Goal: Task Accomplishment & Management: Manage account settings

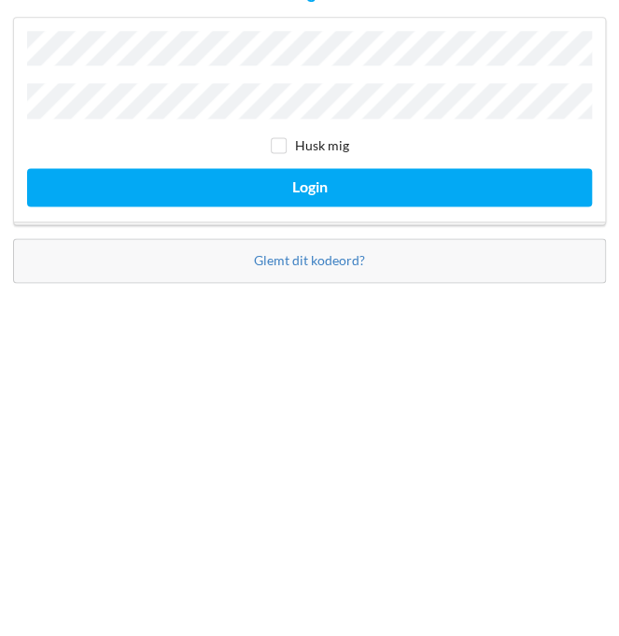
click at [27, 352] on button "Login" at bounding box center [309, 371] width 565 height 38
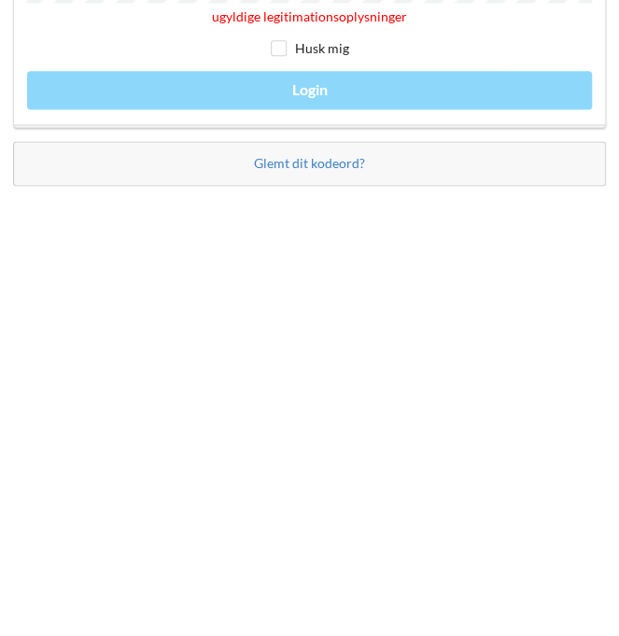
click at [335, 461] on link "Glemt dit kodeord?" at bounding box center [309, 454] width 111 height 16
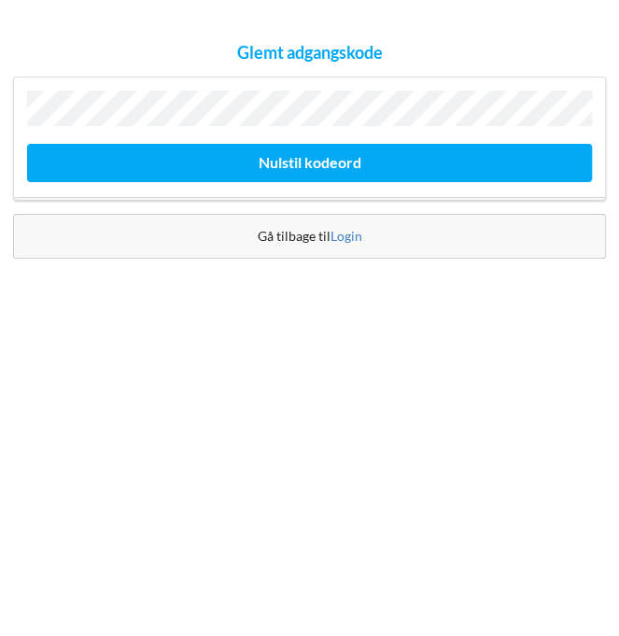
scroll to position [9, 0]
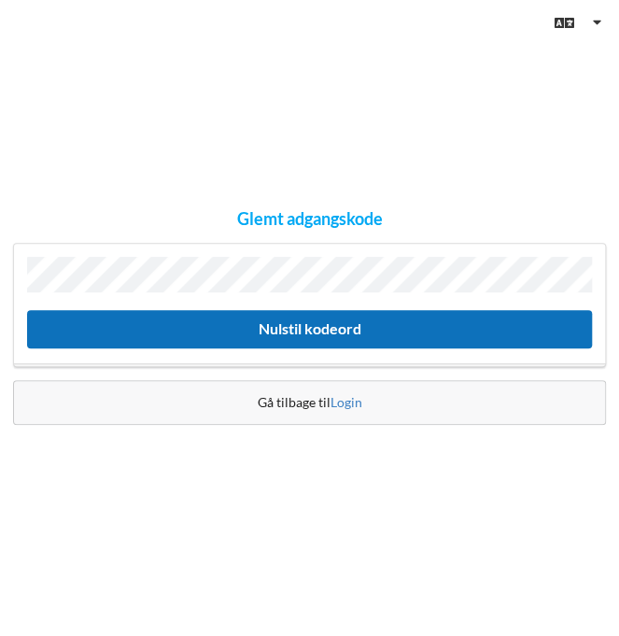
click at [428, 347] on button "Nulstil kodeord" at bounding box center [309, 329] width 565 height 38
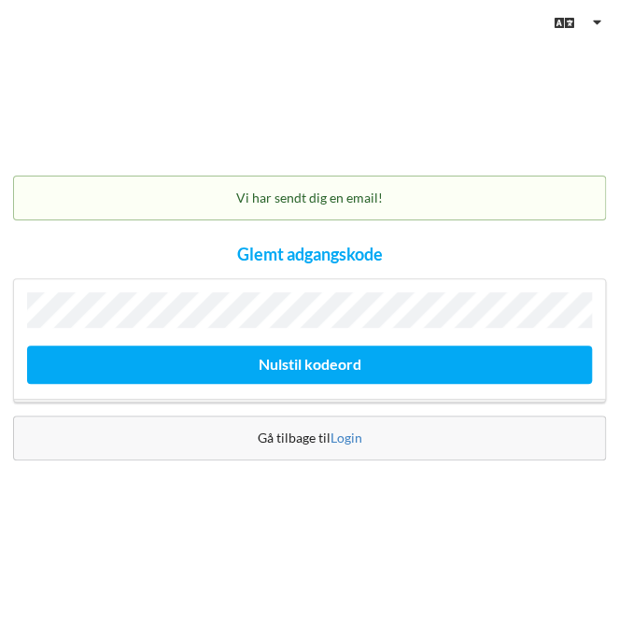
click at [337, 446] on link "Login" at bounding box center [347, 438] width 32 height 16
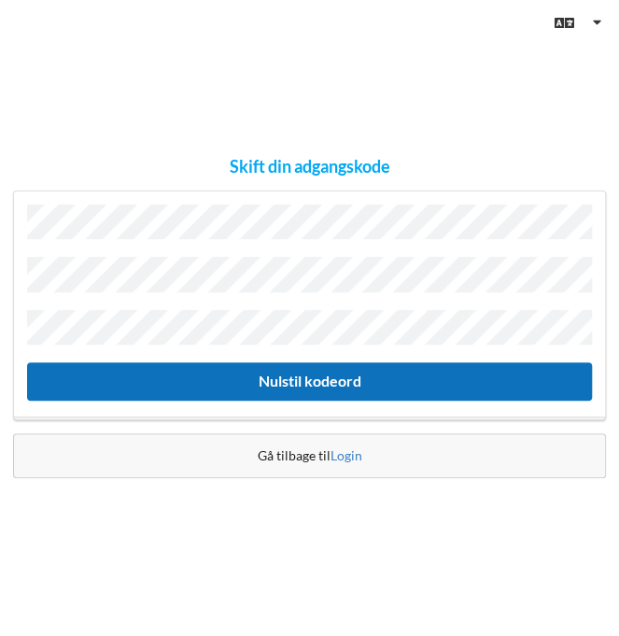
click at [335, 401] on button "Nulstil kodeord" at bounding box center [309, 381] width 565 height 38
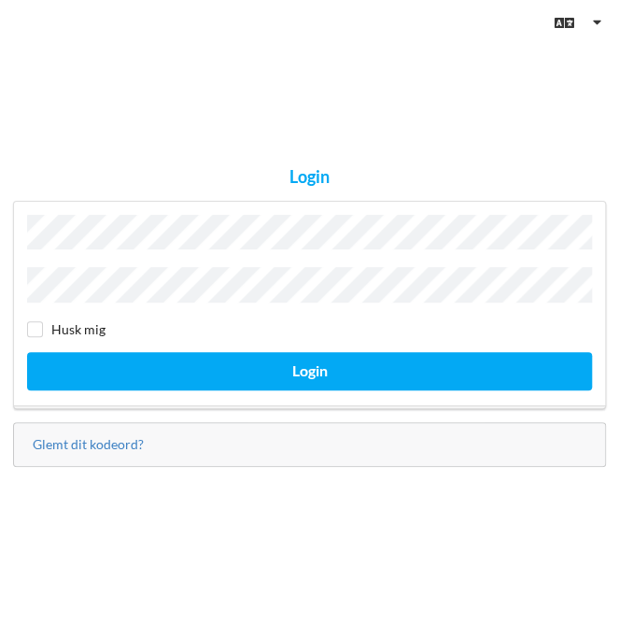
click at [27, 352] on button "Login" at bounding box center [309, 371] width 565 height 38
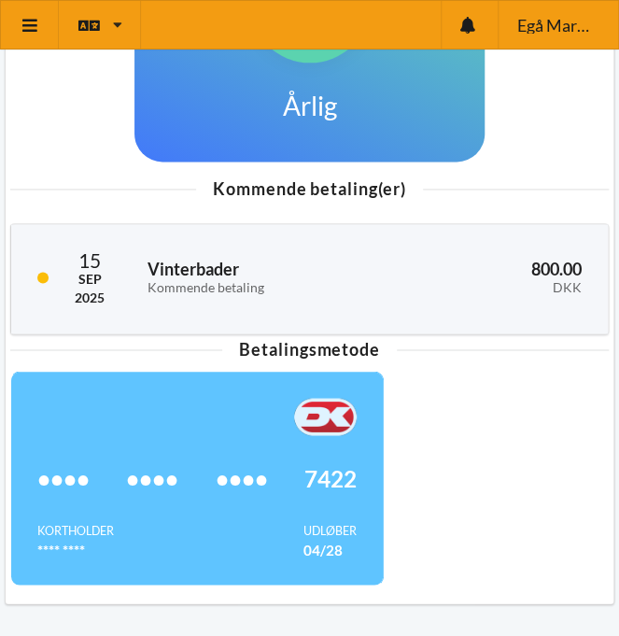
scroll to position [600, 0]
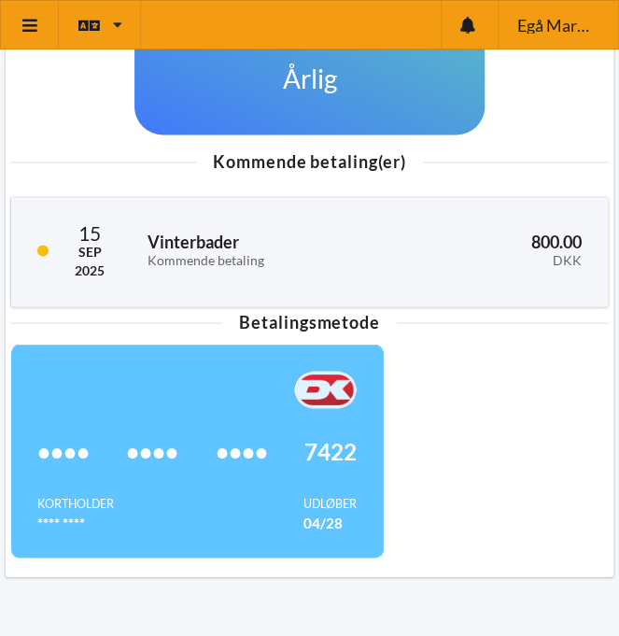
click at [483, 372] on div "•••• •••• •••• 7422 Kortholder **** **** Udløber 04/28" at bounding box center [309, 451] width 599 height 215
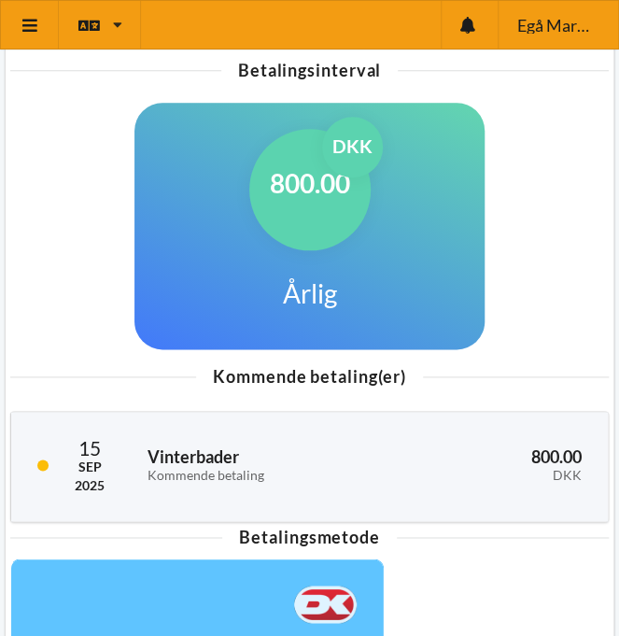
scroll to position [381, 0]
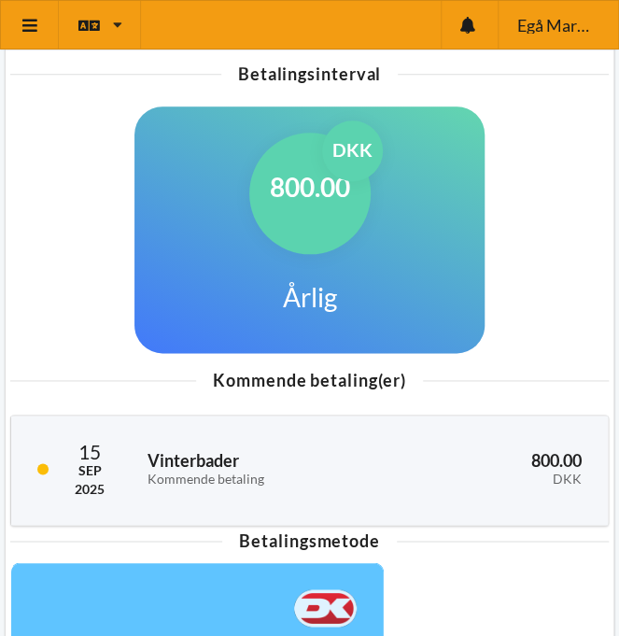
click at [390, 289] on div "800.00 DKK Årlig" at bounding box center [310, 229] width 350 height 247
click at [214, 466] on h3 "Vinterbader Kommende betaling" at bounding box center [266, 468] width 237 height 37
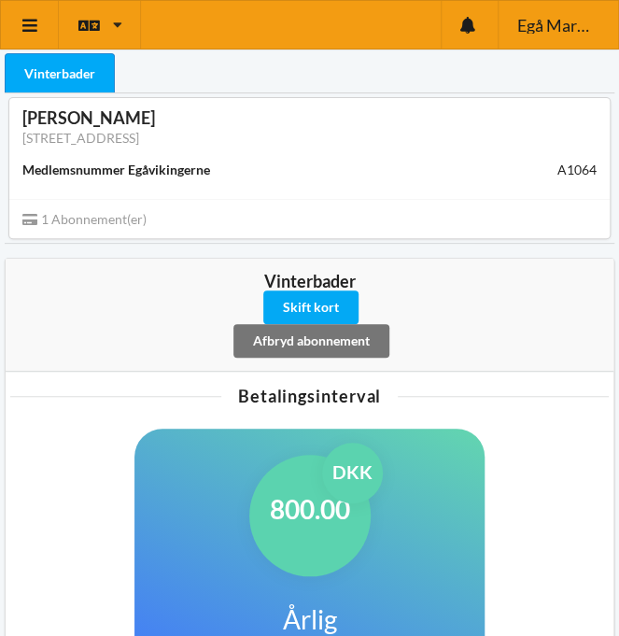
scroll to position [0, 0]
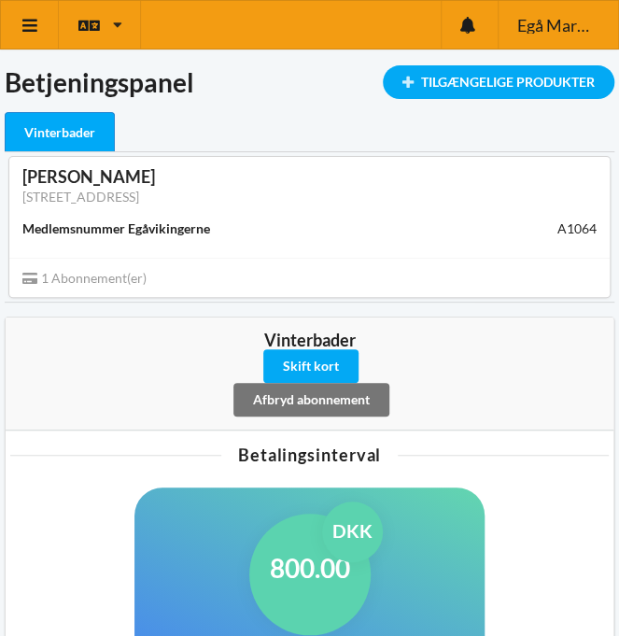
click at [74, 134] on div "Vinterbader" at bounding box center [60, 132] width 110 height 40
click at [82, 127] on div "Vinterbader" at bounding box center [60, 132] width 110 height 40
